Goal: Task Accomplishment & Management: Complete application form

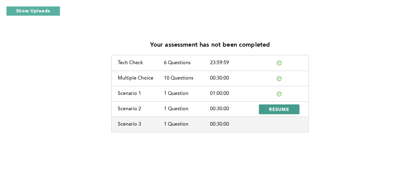
click at [271, 108] on span "RESUME" at bounding box center [279, 109] width 20 height 6
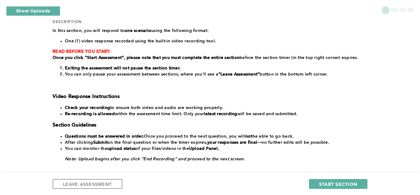
scroll to position [110, 0]
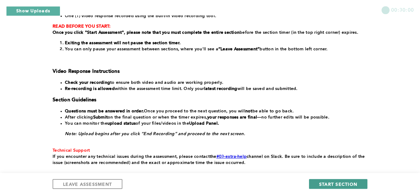
click at [342, 183] on span "START SECTION" at bounding box center [338, 184] width 38 height 6
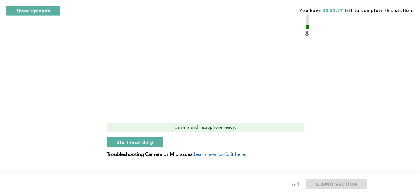
scroll to position [266, 0]
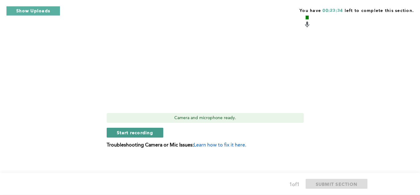
click at [120, 132] on span "Start recording" at bounding box center [135, 133] width 36 height 6
click at [120, 132] on span "Stop recording" at bounding box center [135, 133] width 36 height 6
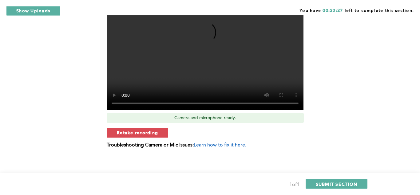
click at [120, 132] on span "Retake recording" at bounding box center [137, 133] width 41 height 6
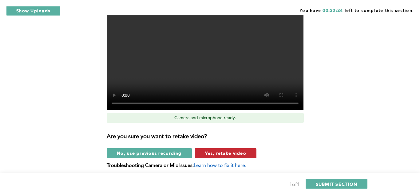
click at [226, 157] on button "Yes, retake video" at bounding box center [225, 153] width 61 height 10
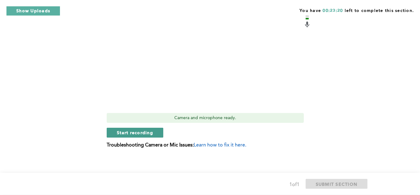
click at [135, 132] on span "Start recording" at bounding box center [135, 133] width 36 height 6
click at [134, 135] on span "Stop recording" at bounding box center [135, 133] width 36 height 6
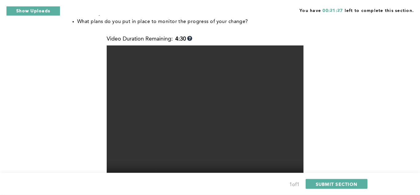
scroll to position [269, 0]
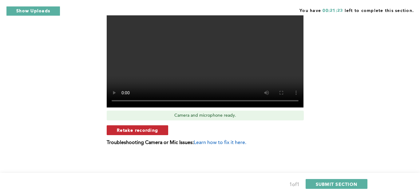
click at [162, 126] on button "Retake recording" at bounding box center [137, 130] width 61 height 10
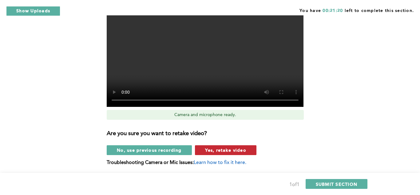
click at [213, 146] on button "Yes, retake video" at bounding box center [225, 150] width 61 height 10
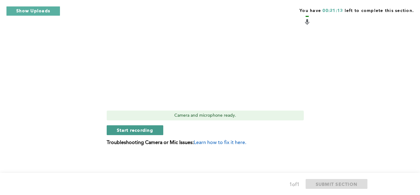
click at [136, 128] on span "Start recording" at bounding box center [135, 130] width 36 height 6
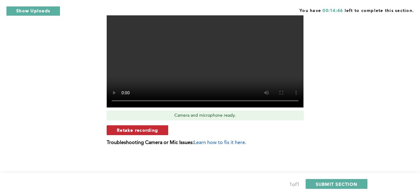
click at [150, 134] on button "Retake recording" at bounding box center [137, 130] width 61 height 10
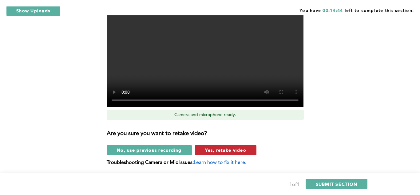
click at [238, 150] on span "Yes, retake video" at bounding box center [225, 150] width 41 height 6
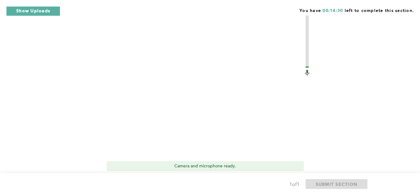
scroll to position [237, 0]
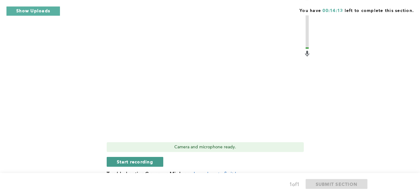
click at [131, 161] on span "Start recording" at bounding box center [135, 162] width 36 height 6
click at [131, 161] on span "Stop recording" at bounding box center [135, 162] width 36 height 6
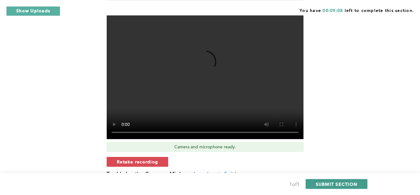
click at [347, 183] on span "SUBMIT SECTION" at bounding box center [337, 184] width 42 height 6
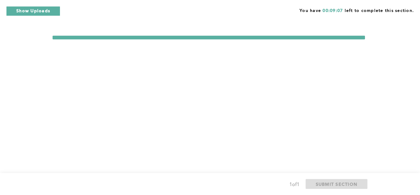
scroll to position [0, 0]
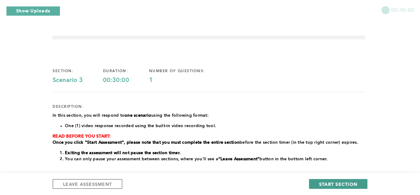
click at [341, 187] on span "START SECTION" at bounding box center [338, 184] width 38 height 6
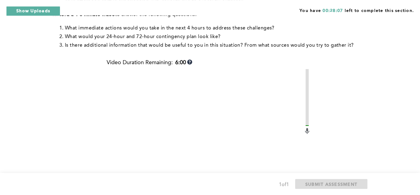
scroll to position [202, 0]
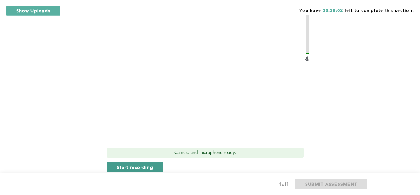
click at [132, 165] on span "Start recording" at bounding box center [135, 167] width 36 height 6
click at [132, 165] on span "Stop recording" at bounding box center [135, 167] width 36 height 6
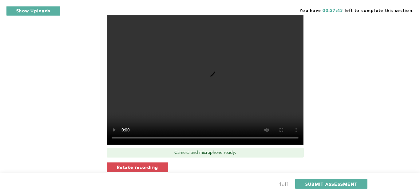
click at [132, 165] on span "Retake recording" at bounding box center [137, 167] width 41 height 6
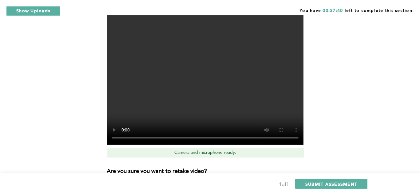
scroll to position [260, 0]
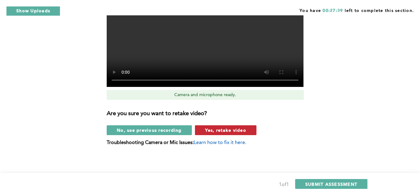
click at [244, 130] on span "Yes, retake video" at bounding box center [225, 130] width 41 height 6
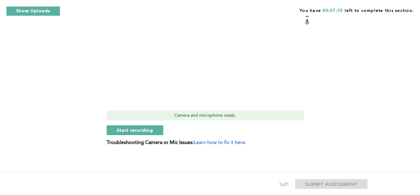
scroll to position [239, 0]
click at [133, 129] on span "Start recording" at bounding box center [135, 130] width 36 height 6
click at [133, 129] on span "Stop recording" at bounding box center [135, 130] width 36 height 6
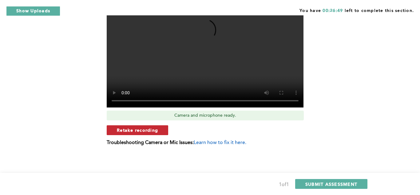
click at [154, 128] on span "Retake recording" at bounding box center [137, 130] width 41 height 6
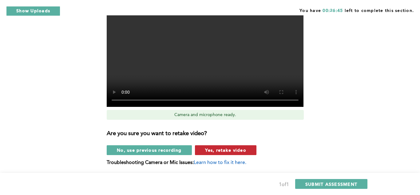
click at [212, 151] on span "Yes, retake video" at bounding box center [225, 150] width 41 height 6
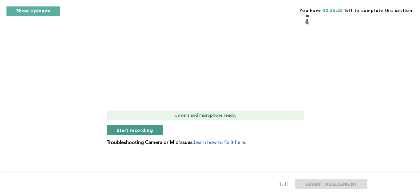
click at [128, 129] on span "Start recording" at bounding box center [135, 130] width 36 height 6
click at [139, 132] on span "Stop recording" at bounding box center [135, 130] width 36 height 6
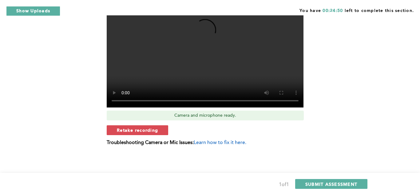
click at [139, 132] on span "Retake recording" at bounding box center [137, 130] width 41 height 6
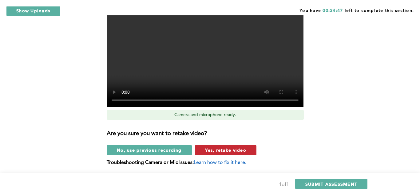
click at [235, 152] on span "Yes, retake video" at bounding box center [225, 150] width 41 height 6
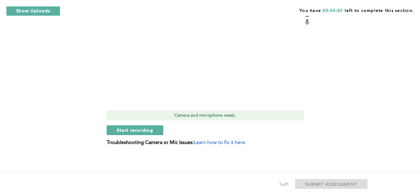
click at [119, 125] on div "Video Duration Remaining: 6:00 Camera and microphone ready. Start recording Tro…" at bounding box center [209, 51] width 204 height 200
click at [120, 126] on button "Start recording" at bounding box center [135, 130] width 57 height 10
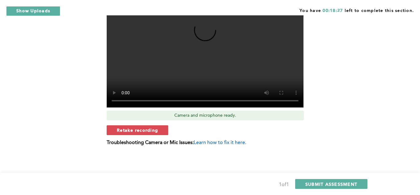
click at [134, 127] on span "Retake recording" at bounding box center [137, 130] width 41 height 6
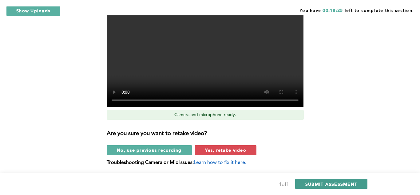
click at [351, 184] on span "SUBMIT ASSESSMENT" at bounding box center [331, 184] width 52 height 6
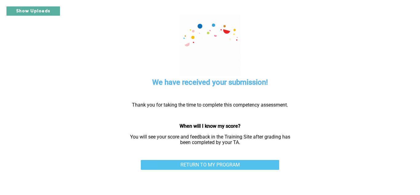
click at [251, 162] on link "RETURN TO MY PROGRAM" at bounding box center [210, 165] width 138 height 10
